Goal: Task Accomplishment & Management: Manage account settings

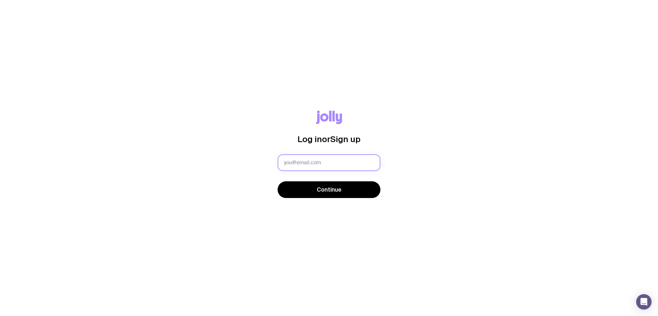
click at [339, 156] on input "text" at bounding box center [329, 162] width 103 height 17
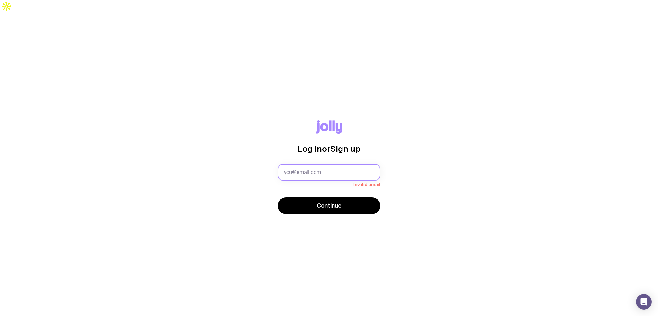
type input "[PERSON_NAME][EMAIL_ADDRESS][DOMAIN_NAME]"
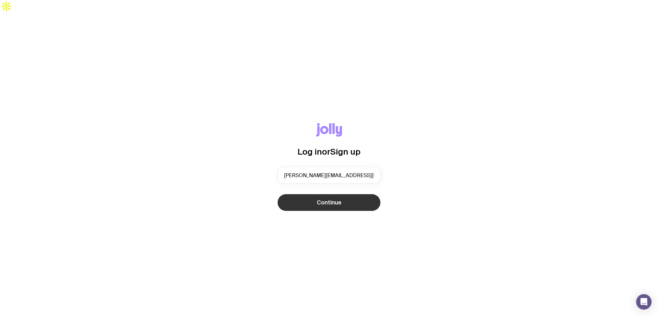
click at [317, 199] on span "Continue" at bounding box center [329, 203] width 25 height 8
click at [241, 256] on div "Log in or Sign up Continue" at bounding box center [329, 171] width 658 height 316
